Goal: Task Accomplishment & Management: Manage account settings

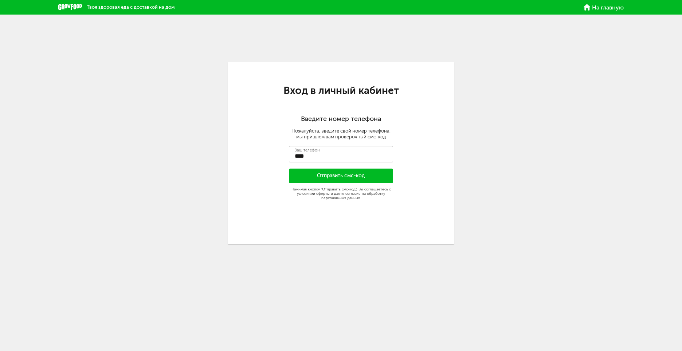
click at [599, 10] on span "На главную" at bounding box center [608, 8] width 32 height 6
type input "**********"
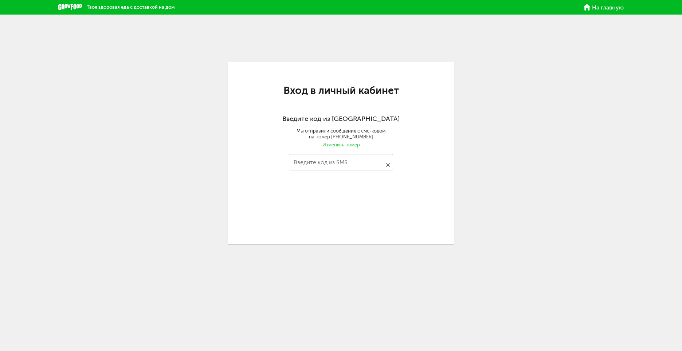
type input "****"
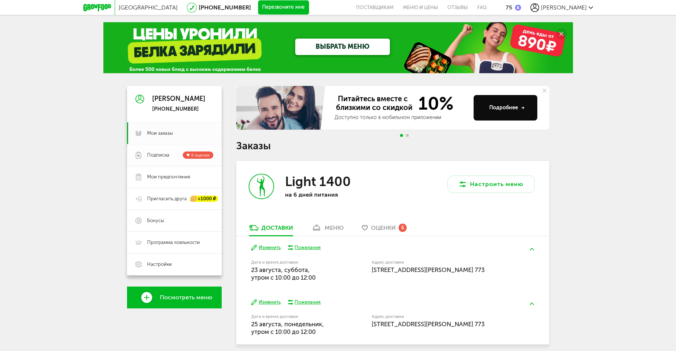
click at [159, 154] on span "Подписка" at bounding box center [158, 155] width 22 height 7
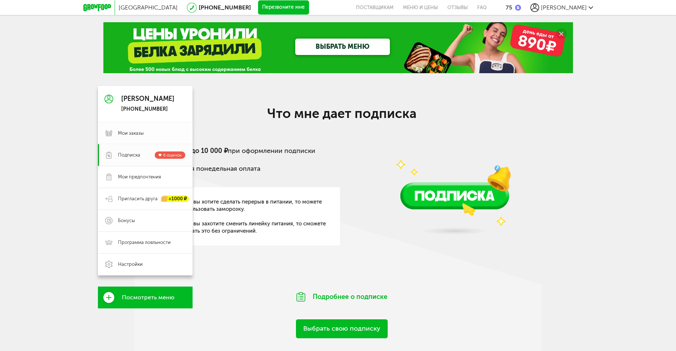
click at [119, 136] on span "Мои заказы" at bounding box center [131, 133] width 26 height 7
click at [107, 130] on icon at bounding box center [108, 133] width 7 height 7
click at [111, 133] on icon at bounding box center [108, 133] width 7 height 7
click at [147, 97] on div "[PERSON_NAME]" at bounding box center [147, 98] width 53 height 7
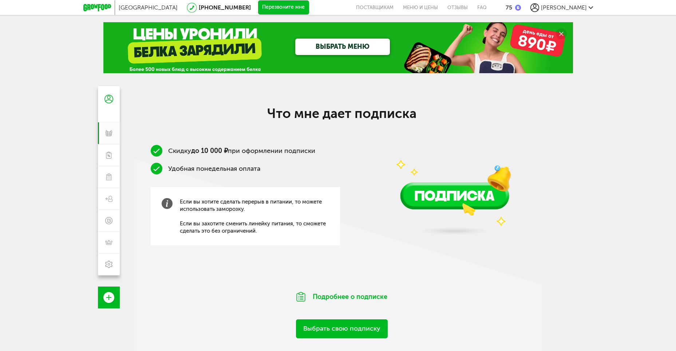
click at [562, 7] on span "[PERSON_NAME]" at bounding box center [564, 7] width 46 height 7
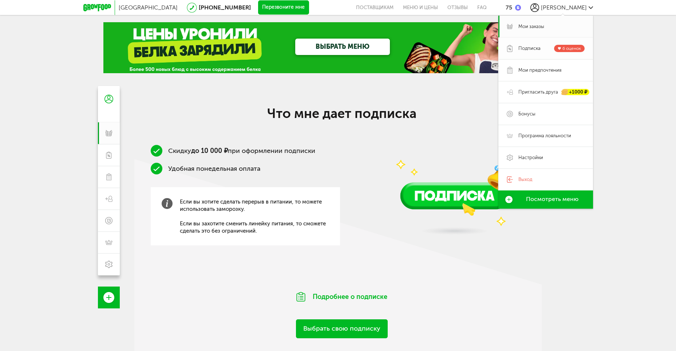
click at [527, 50] on span "Подписка" at bounding box center [530, 48] width 22 height 7
click at [528, 46] on span "Подписка" at bounding box center [530, 48] width 22 height 7
click at [565, 47] on span "6 оценок" at bounding box center [572, 48] width 19 height 5
click at [537, 26] on span "Мои заказы" at bounding box center [532, 26] width 26 height 7
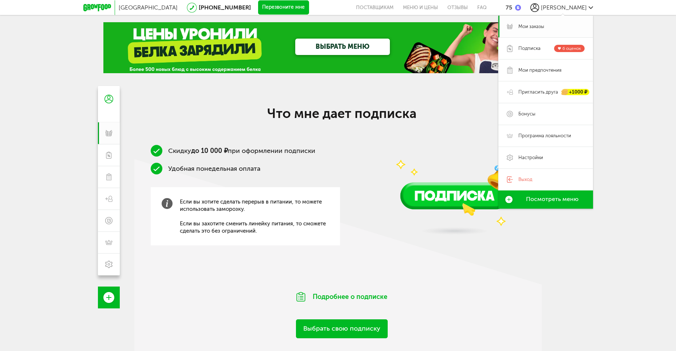
click at [537, 26] on span "Мои заказы" at bounding box center [532, 26] width 26 height 7
click at [434, 10] on link "Меню и цены" at bounding box center [420, 7] width 44 height 15
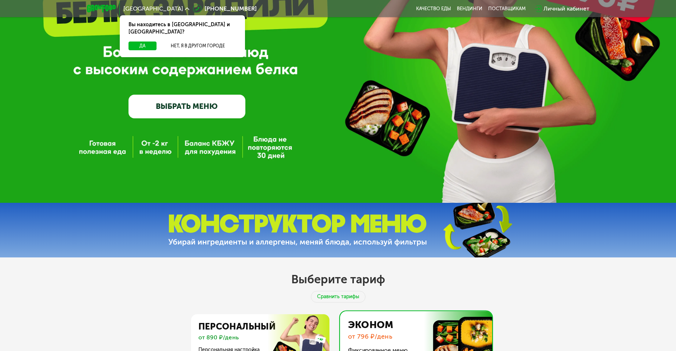
click at [554, 10] on div "Личный кабинет" at bounding box center [567, 8] width 46 height 9
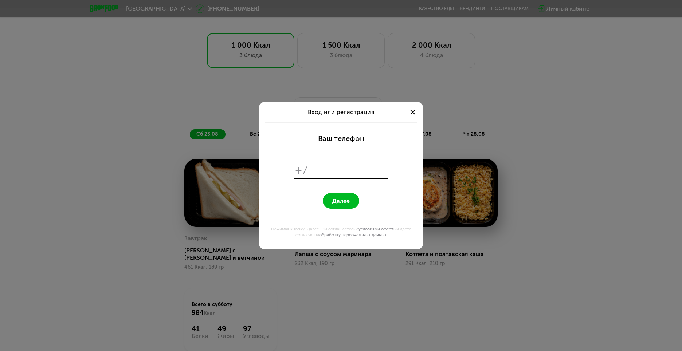
click at [406, 109] on div "Вход или регистрация" at bounding box center [341, 112] width 164 height 20
click at [415, 109] on div at bounding box center [412, 112] width 9 height 9
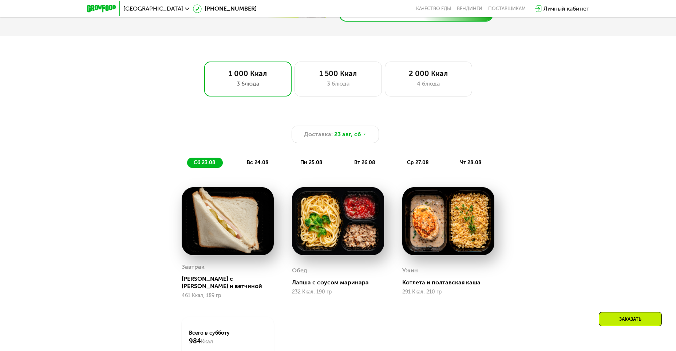
scroll to position [262, 0]
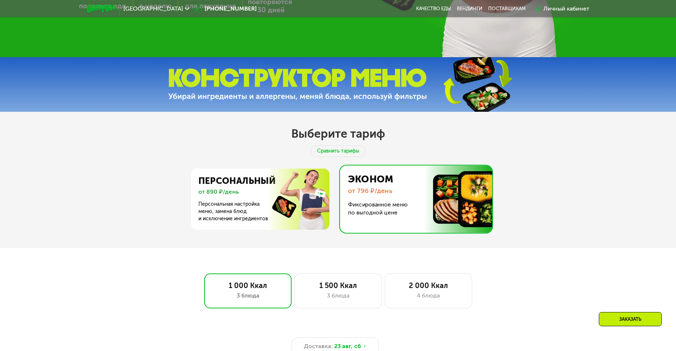
click at [562, 4] on div "Личный кабинет" at bounding box center [567, 8] width 46 height 9
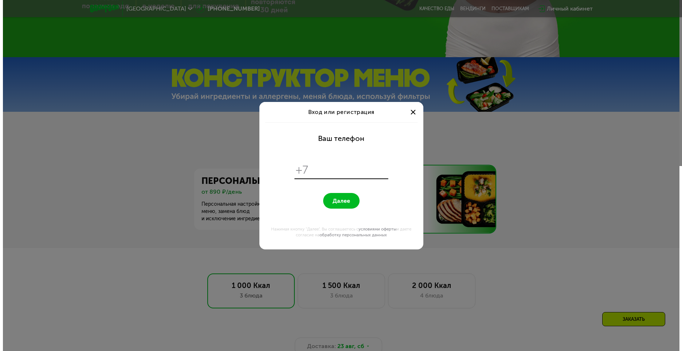
scroll to position [0, 0]
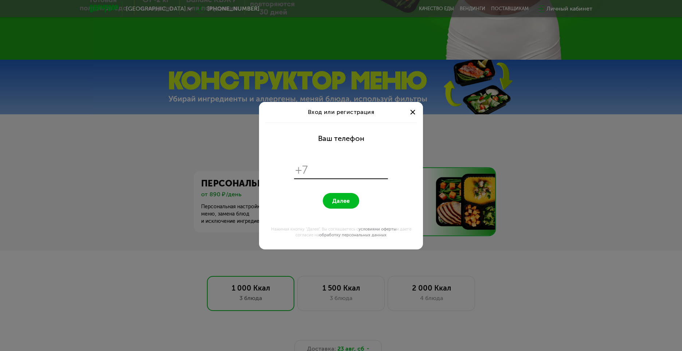
click at [413, 113] on span at bounding box center [412, 112] width 5 height 5
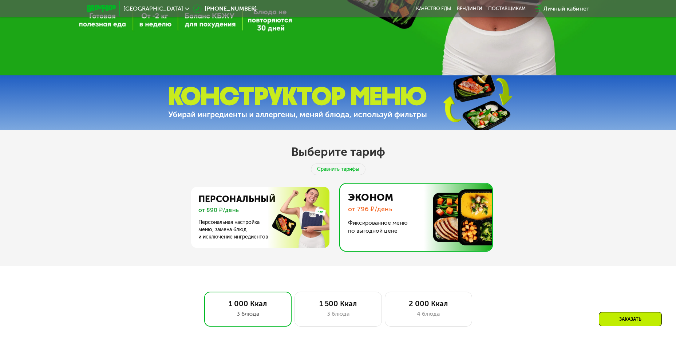
scroll to position [262, 0]
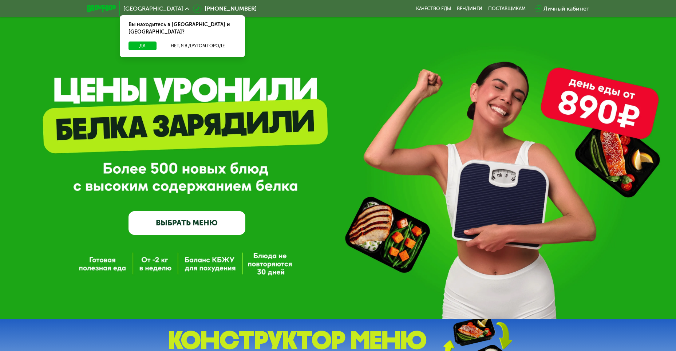
click at [564, 7] on div "Личный кабинет" at bounding box center [567, 8] width 46 height 9
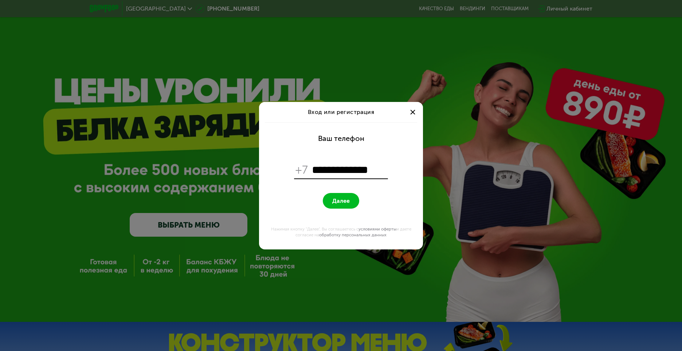
drag, startPoint x: 317, startPoint y: 168, endPoint x: 322, endPoint y: 170, distance: 5.1
click at [317, 168] on input "**********" at bounding box center [349, 170] width 75 height 14
click at [378, 173] on input "**********" at bounding box center [349, 170] width 75 height 14
type input "**********"
click at [337, 202] on span "Далее" at bounding box center [340, 200] width 17 height 7
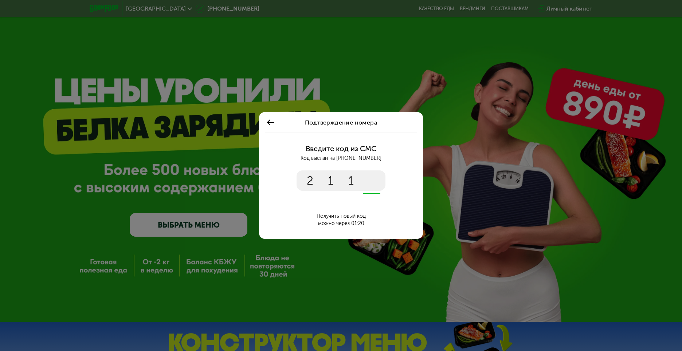
type input "****"
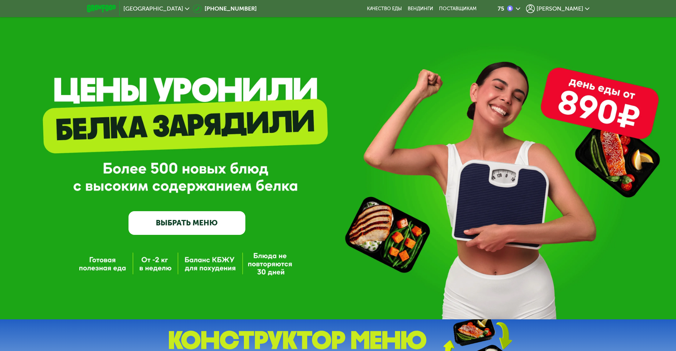
click at [564, 6] on span "[PERSON_NAME]" at bounding box center [560, 9] width 47 height 6
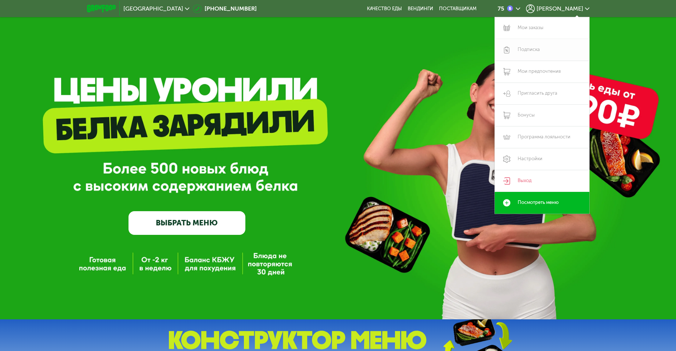
click at [540, 49] on link "Подписка" at bounding box center [542, 50] width 95 height 22
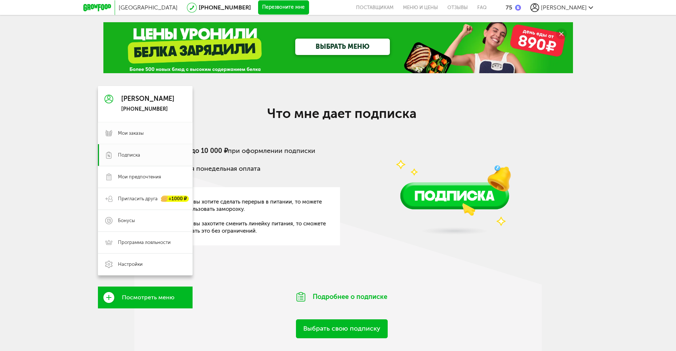
click at [127, 130] on span "Мои заказы" at bounding box center [131, 133] width 26 height 7
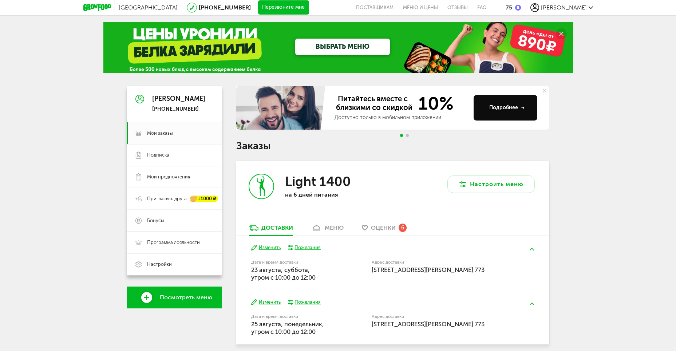
click at [568, 8] on span "[PERSON_NAME]" at bounding box center [564, 7] width 46 height 7
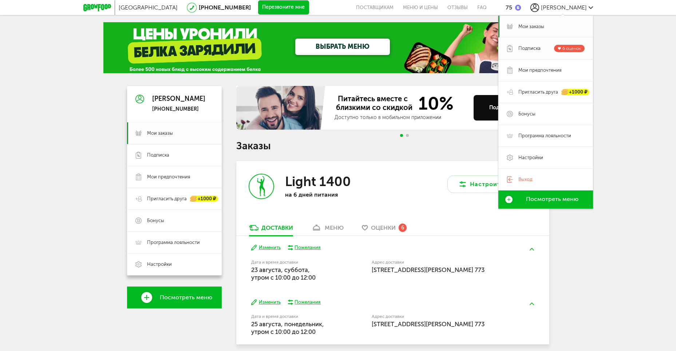
click at [533, 48] on span "Подписка" at bounding box center [530, 48] width 22 height 7
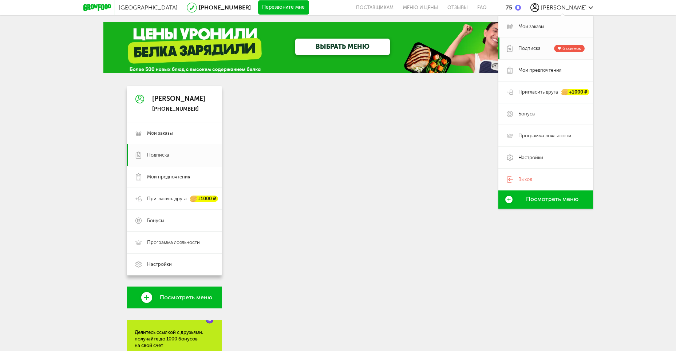
click at [536, 29] on span "Мои заказы" at bounding box center [532, 26] width 26 height 7
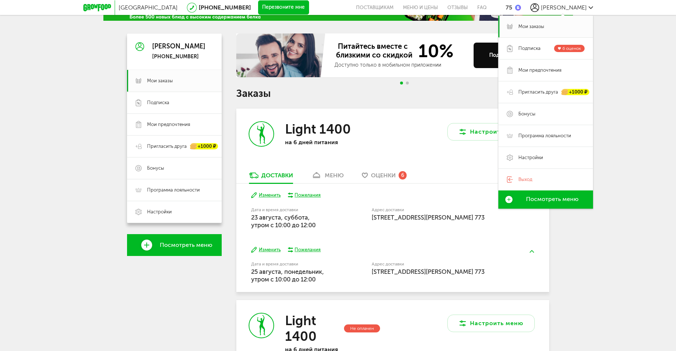
scroll to position [97, 0]
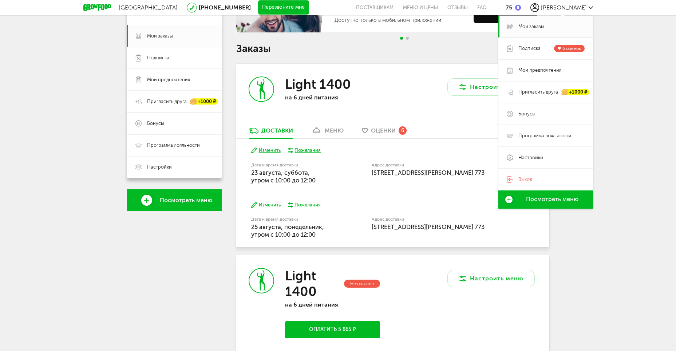
drag, startPoint x: 651, startPoint y: 159, endPoint x: 647, endPoint y: 159, distance: 4.8
click at [651, 158] on div "Москва [PHONE_NUMBER] Перезвоните мне поставщикам Меню и цены Отзывы FAQ 75 [PE…" at bounding box center [338, 233] width 676 height 660
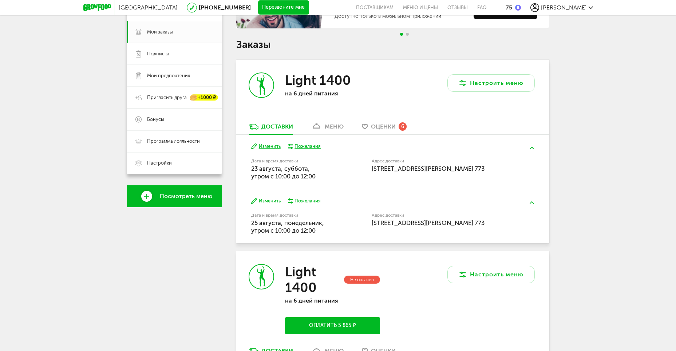
scroll to position [0, 0]
